Goal: Task Accomplishment & Management: Complete application form

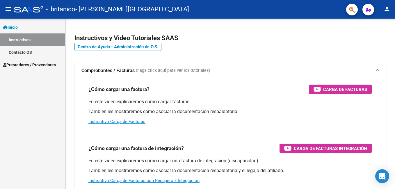
click at [18, 26] on span "Inicio" at bounding box center [10, 27] width 15 height 6
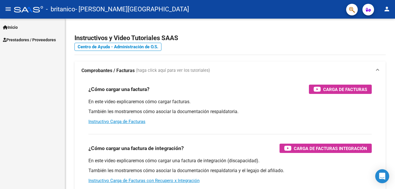
click at [20, 37] on span "Prestadores / Proveedores" at bounding box center [29, 40] width 53 height 6
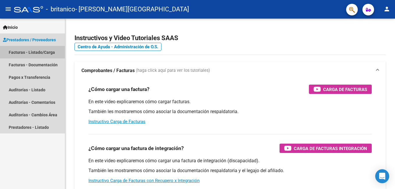
click at [22, 50] on link "Facturas - Listado/Carga" at bounding box center [32, 52] width 65 height 13
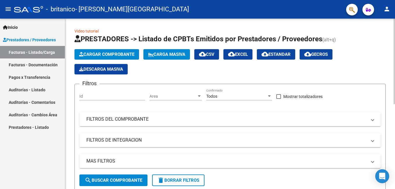
click at [84, 55] on span "Cargar Comprobante" at bounding box center [106, 54] width 55 height 5
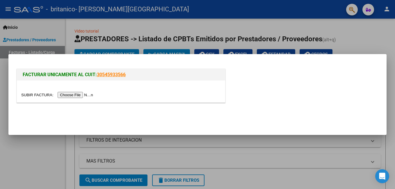
click at [72, 96] on input "file" at bounding box center [58, 95] width 74 height 6
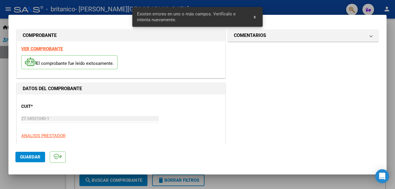
scroll to position [141, 0]
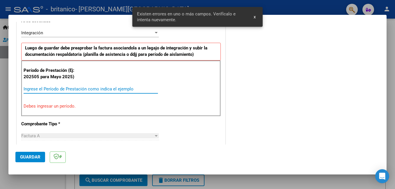
click at [53, 87] on input "Ingrese el Período de Prestación como indica el ejemplo" at bounding box center [91, 88] width 134 height 5
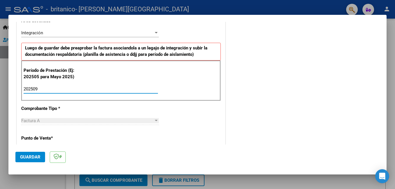
type input "202509"
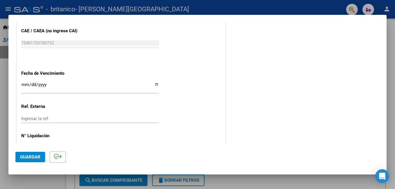
scroll to position [372, 0]
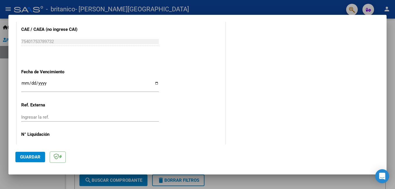
click at [155, 84] on input "Ingresar la fecha" at bounding box center [90, 85] width 138 height 9
type input "[DATE]"
click at [23, 158] on span "Guardar" at bounding box center [30, 157] width 20 height 5
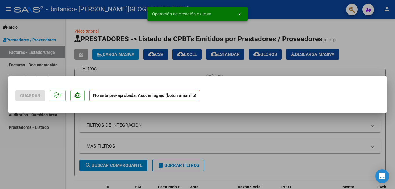
scroll to position [0, 0]
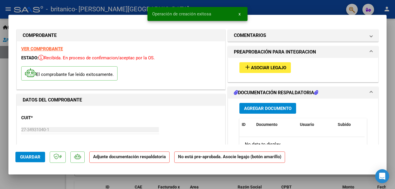
click at [260, 69] on span "Asociar Legajo" at bounding box center [268, 67] width 35 height 5
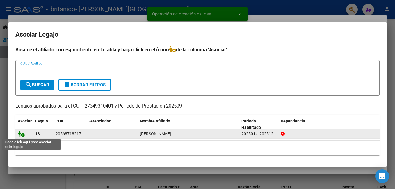
click at [23, 134] on icon at bounding box center [21, 134] width 7 height 6
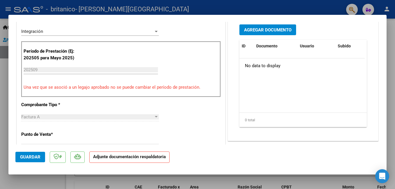
scroll to position [103, 0]
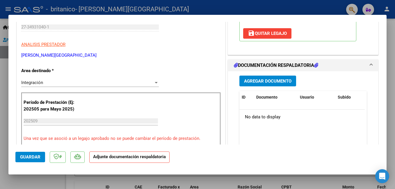
click at [280, 80] on span "Agregar Documento" at bounding box center [267, 81] width 47 height 5
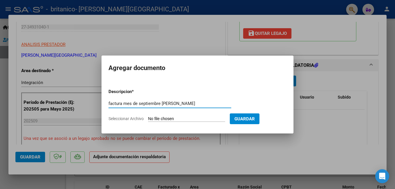
type input "factura mes de septiembre [PERSON_NAME]"
click at [181, 119] on input "Seleccionar Archivo" at bounding box center [186, 119] width 77 height 6
type input "C:\fakepath\27349310401_001_00003_00001047.pdf"
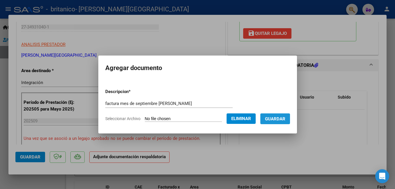
click at [286, 118] on span "Guardar" at bounding box center [275, 118] width 20 height 5
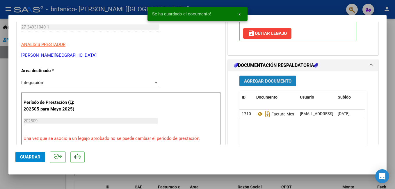
click at [279, 77] on button "Agregar Documento" at bounding box center [268, 81] width 57 height 11
